Goal: Navigation & Orientation: Find specific page/section

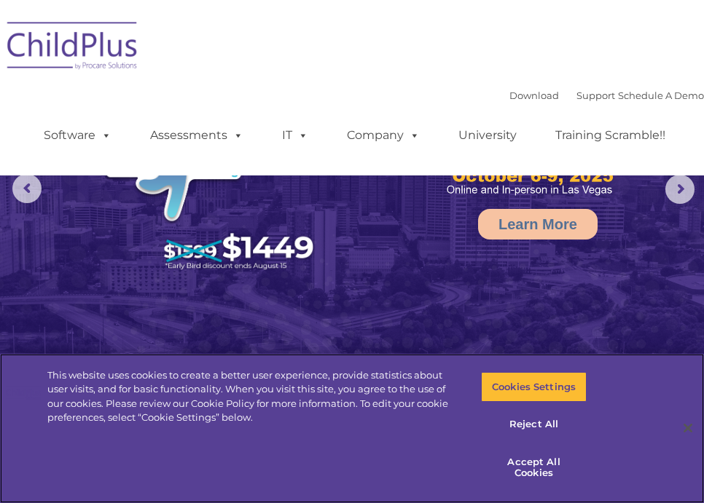
select select "MEDIUM"
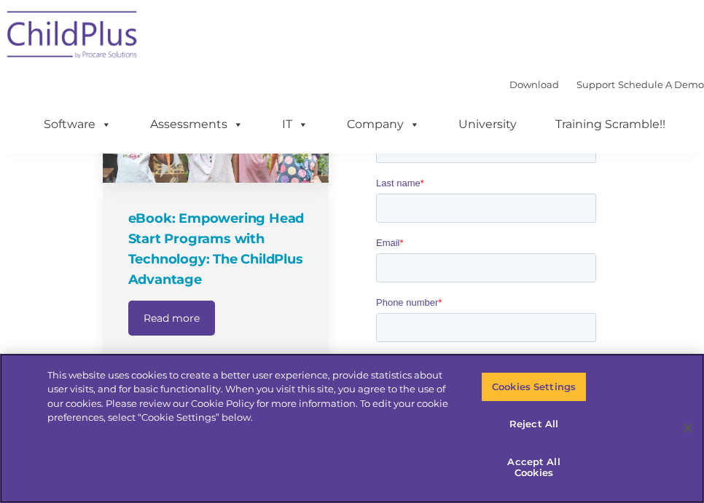
scroll to position [508, 0]
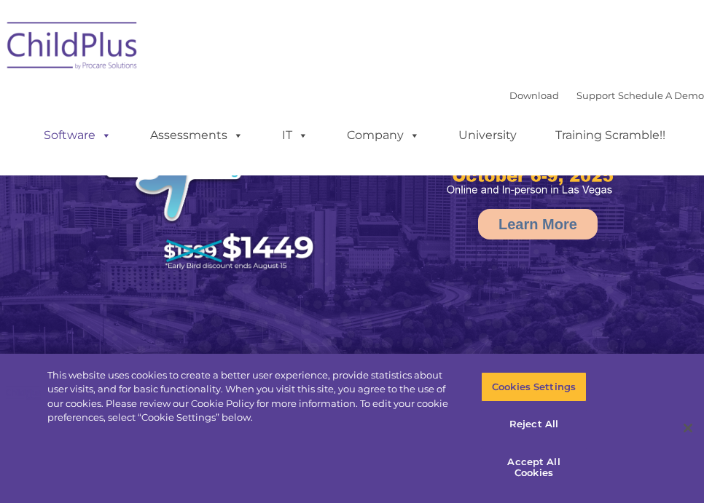
select select "MEDIUM"
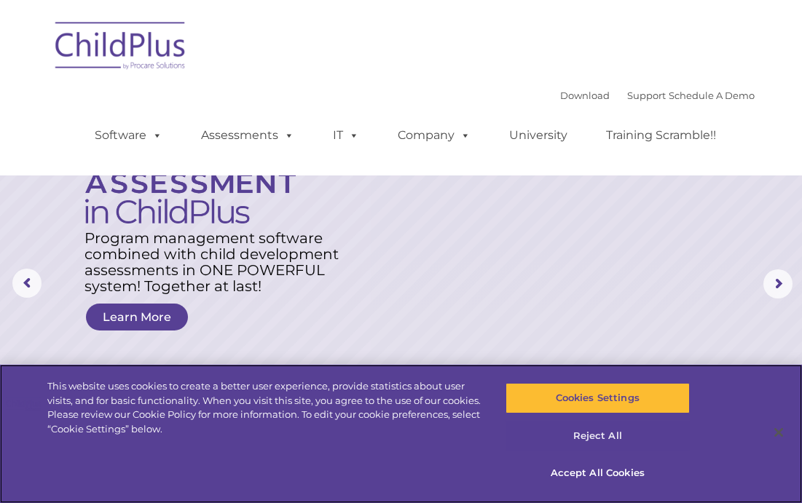
click at [599, 432] on button "Reject All" at bounding box center [598, 436] width 184 height 31
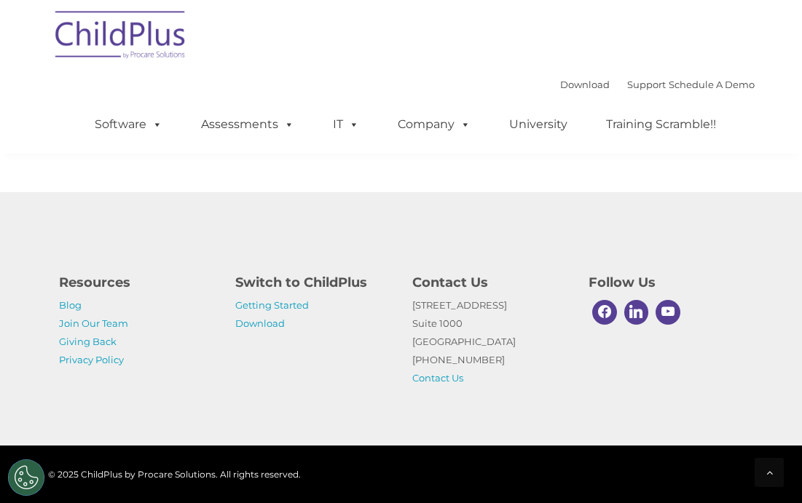
scroll to position [2138, 0]
click at [95, 324] on link "Join Our Team" at bounding box center [93, 324] width 69 height 12
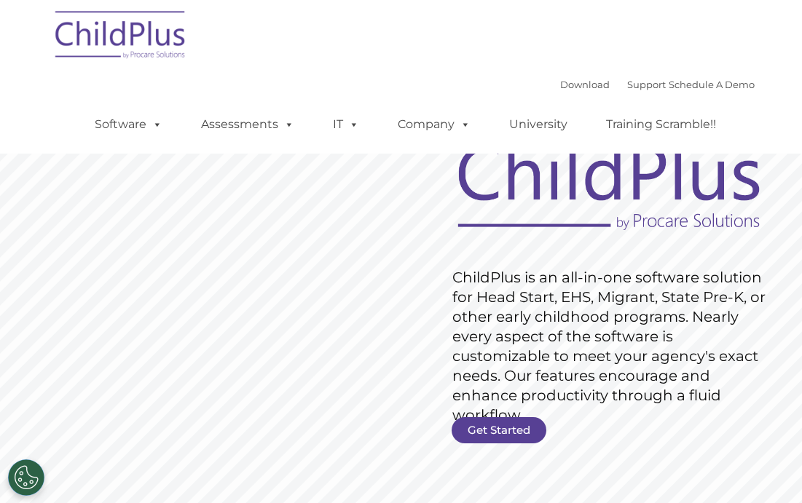
scroll to position [130, 0]
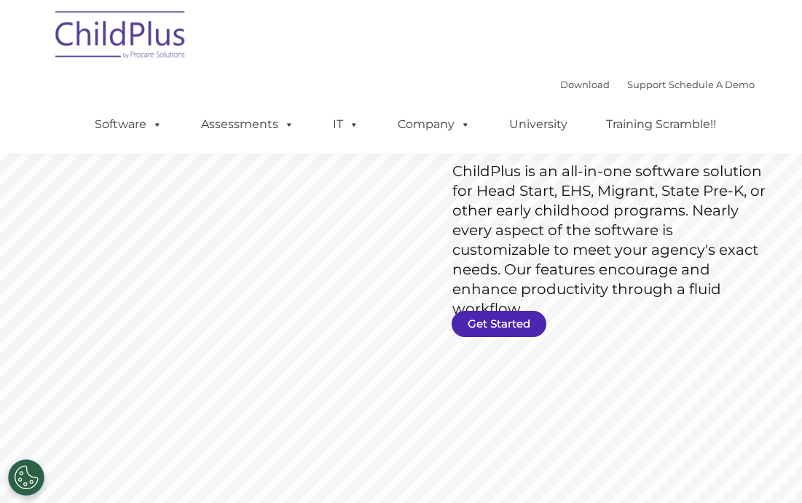
click at [487, 321] on link "Get Started" at bounding box center [499, 324] width 95 height 26
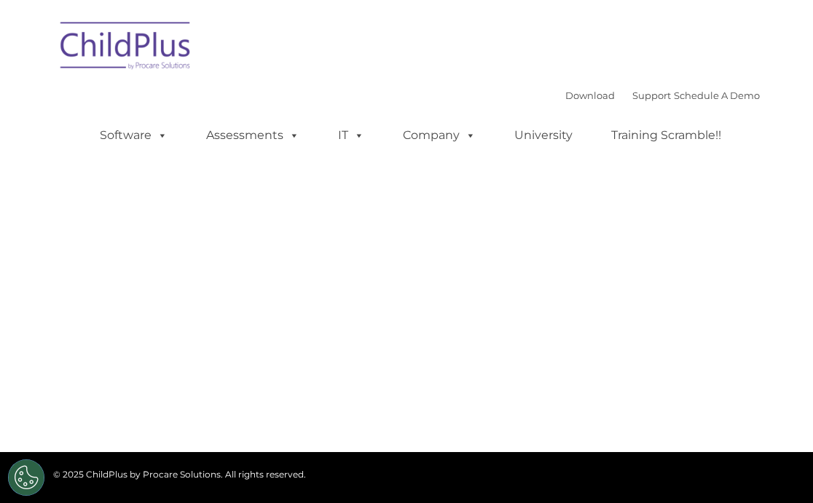
type input ""
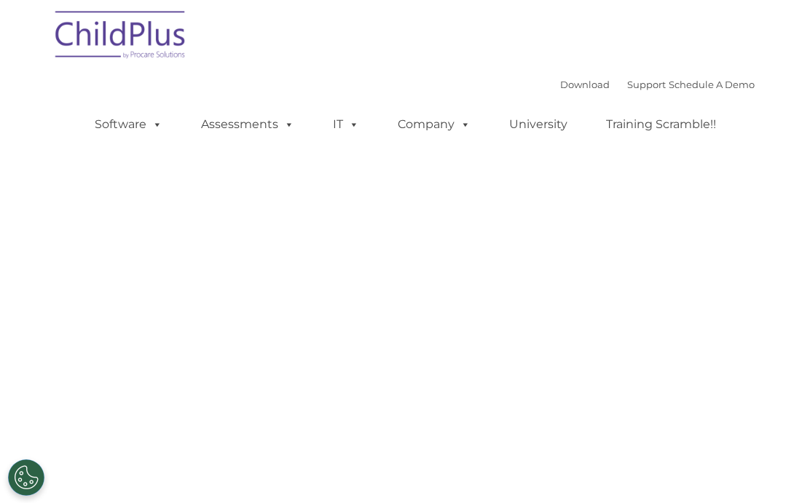
select select "MEDIUM"
